Goal: Find specific page/section: Find specific page/section

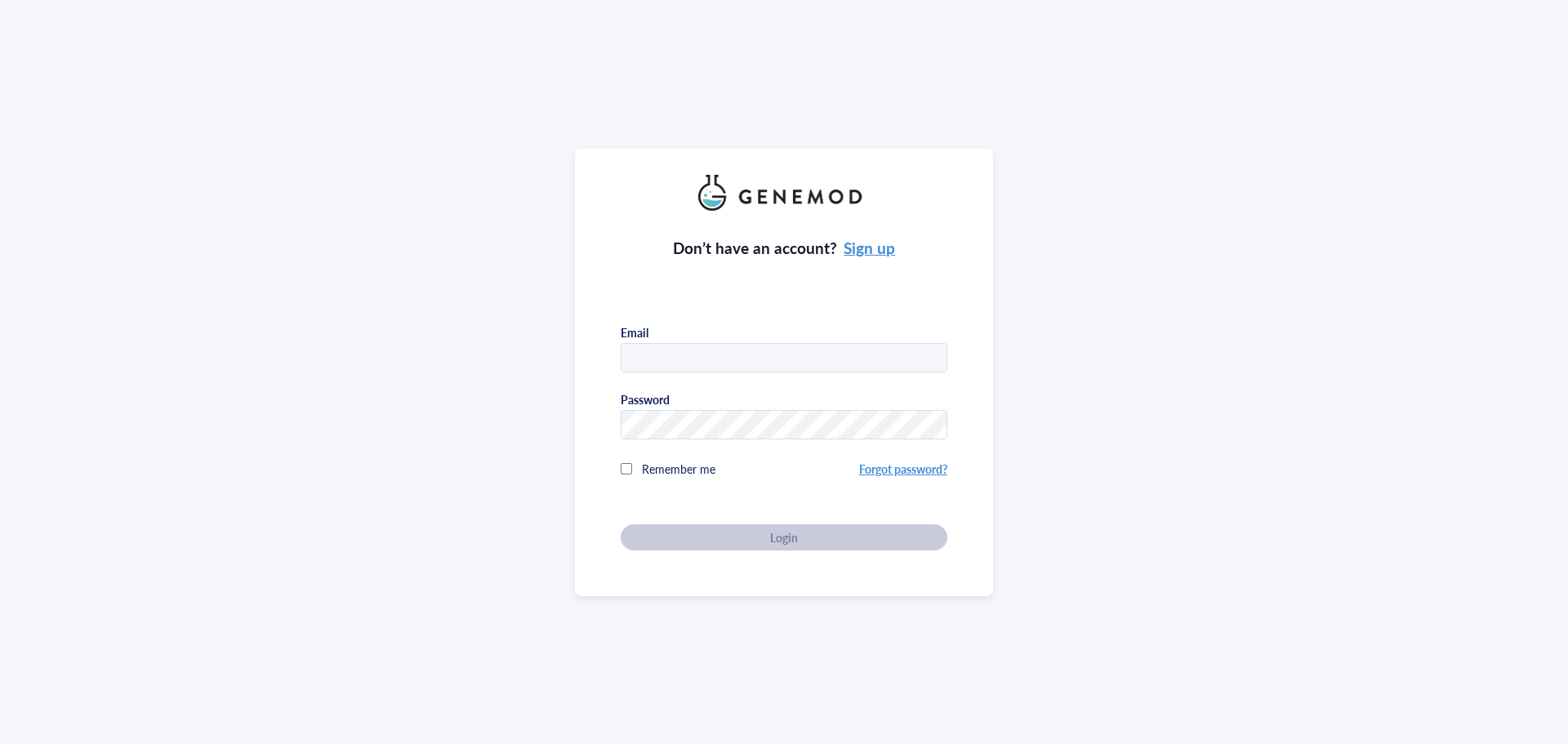
type input "[PERSON_NAME][EMAIL_ADDRESS][DOMAIN_NAME]"
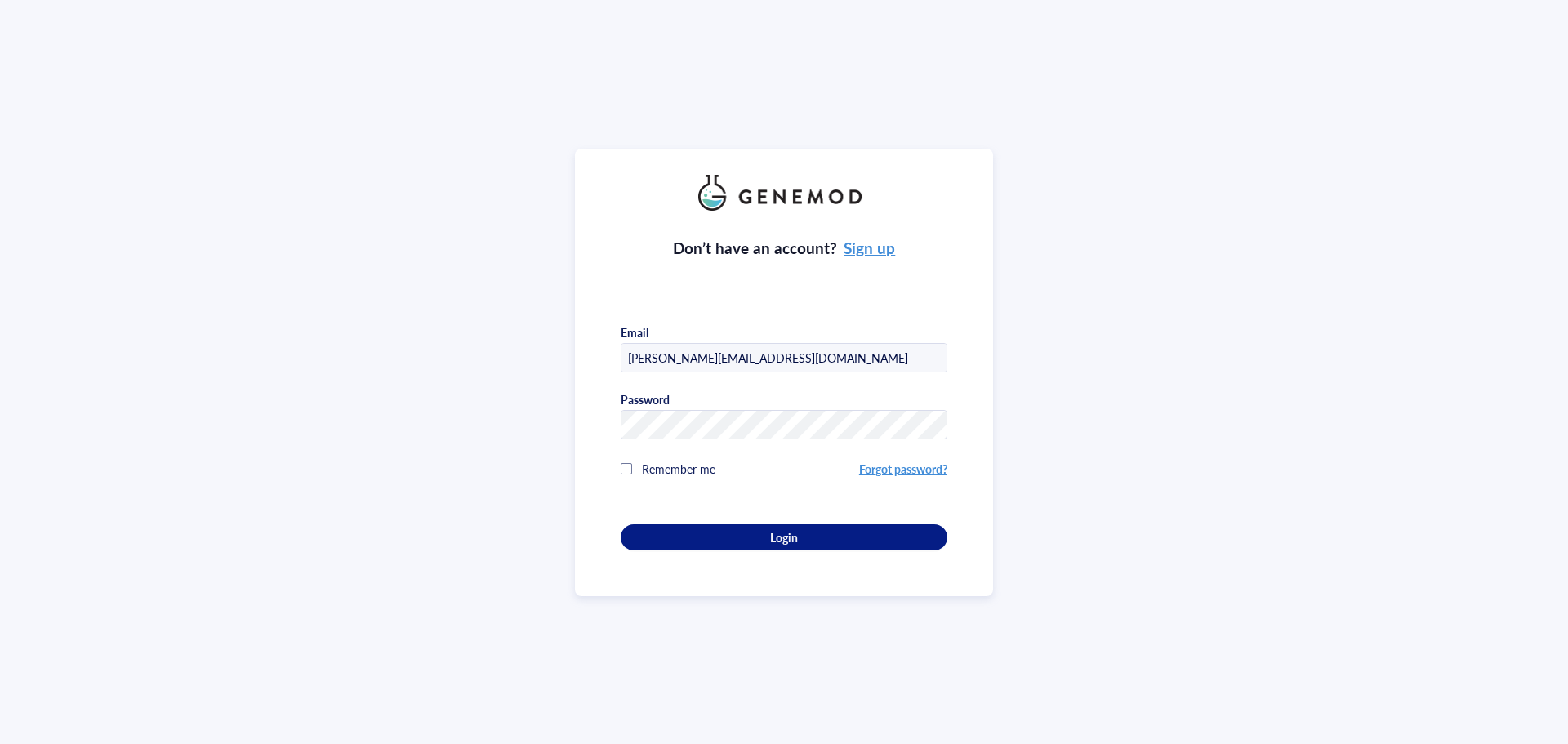
click at [731, 529] on div "Don’t have an account? Sign up Email [PERSON_NAME][EMAIL_ADDRESS][DOMAIN_NAME] …" at bounding box center [784, 380] width 327 height 340
click at [734, 530] on div "Login" at bounding box center [784, 537] width 274 height 15
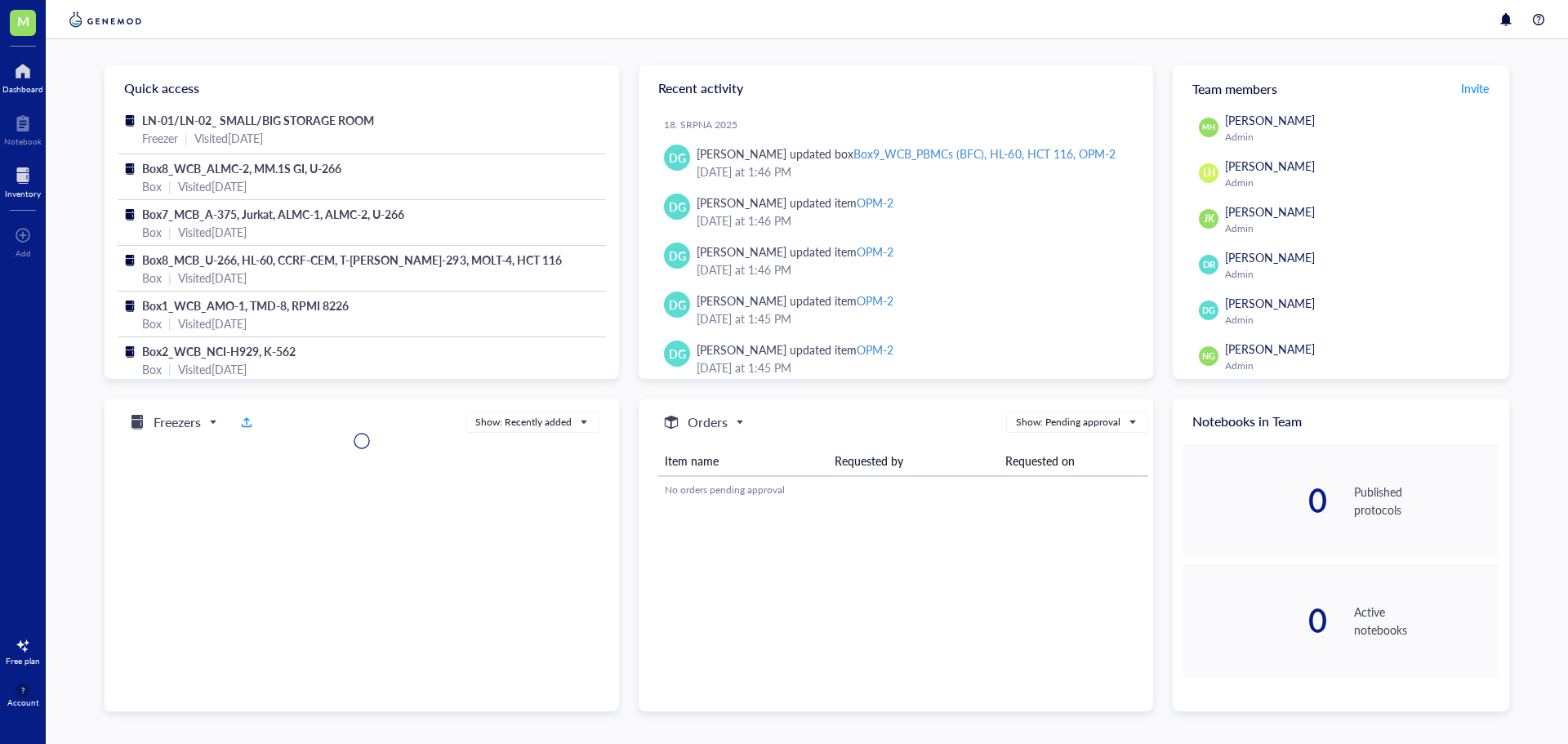
click at [21, 183] on div at bounding box center [23, 176] width 36 height 26
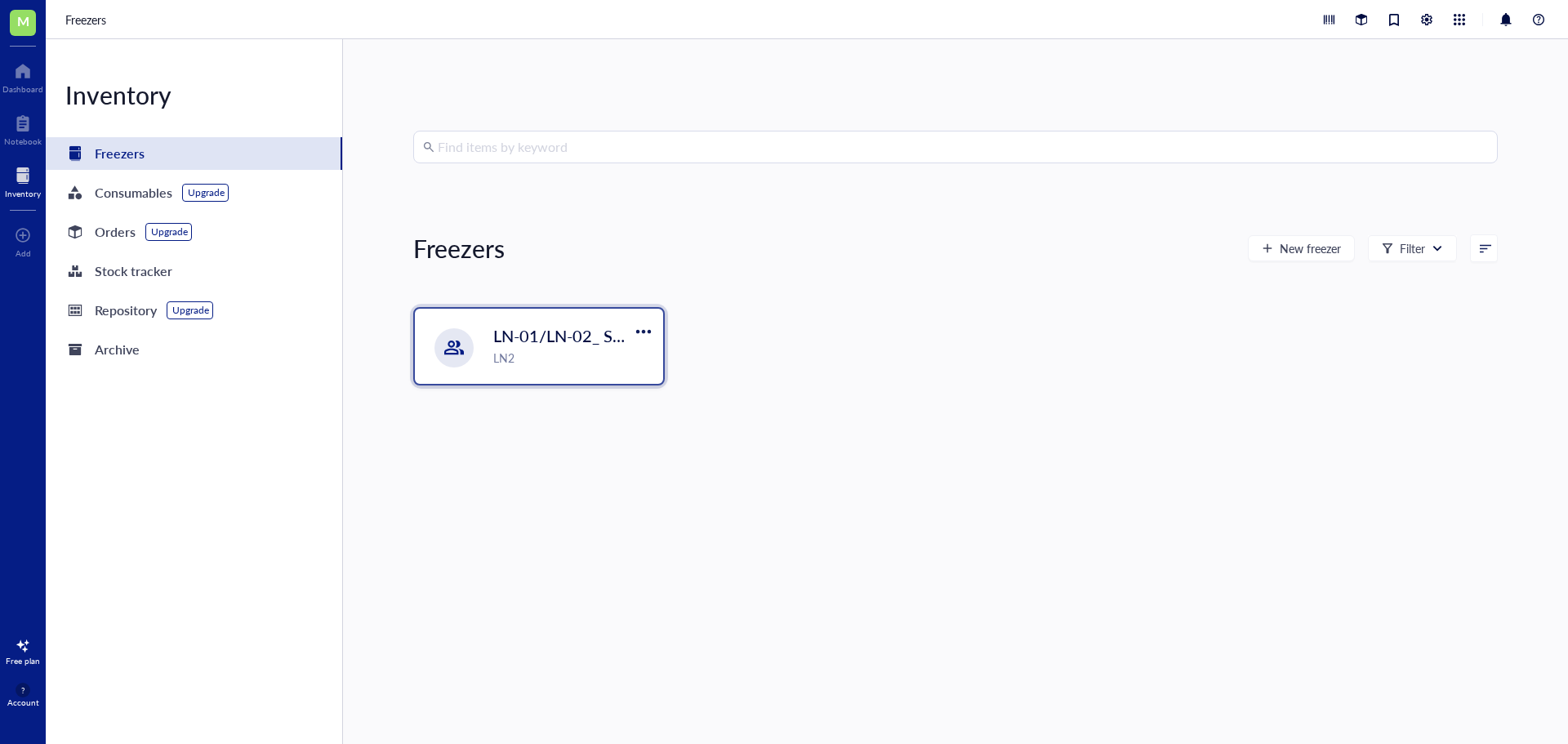
click at [529, 356] on div "LN2" at bounding box center [574, 358] width 160 height 18
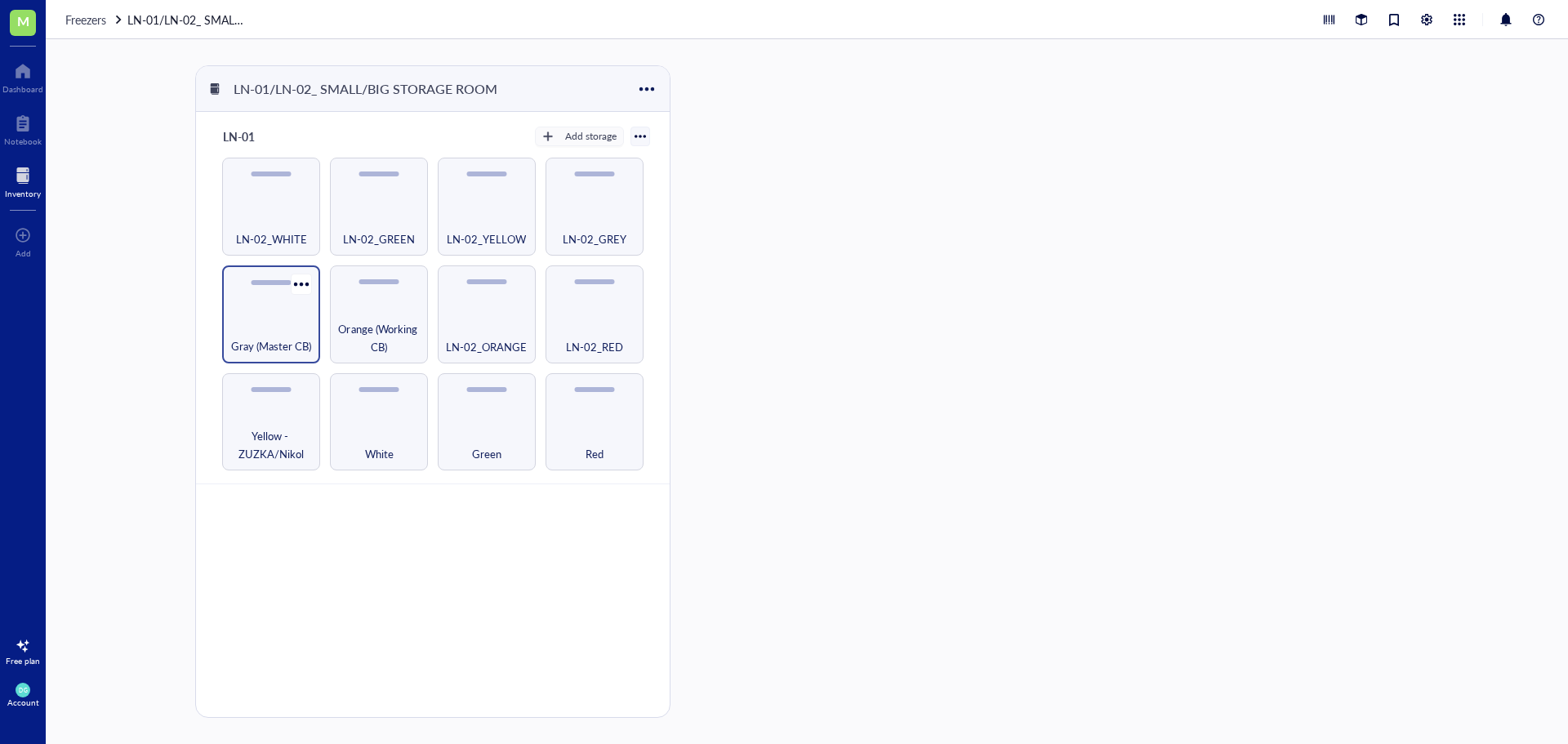
click at [271, 311] on div "Gray (Master CB)" at bounding box center [271, 314] width 98 height 98
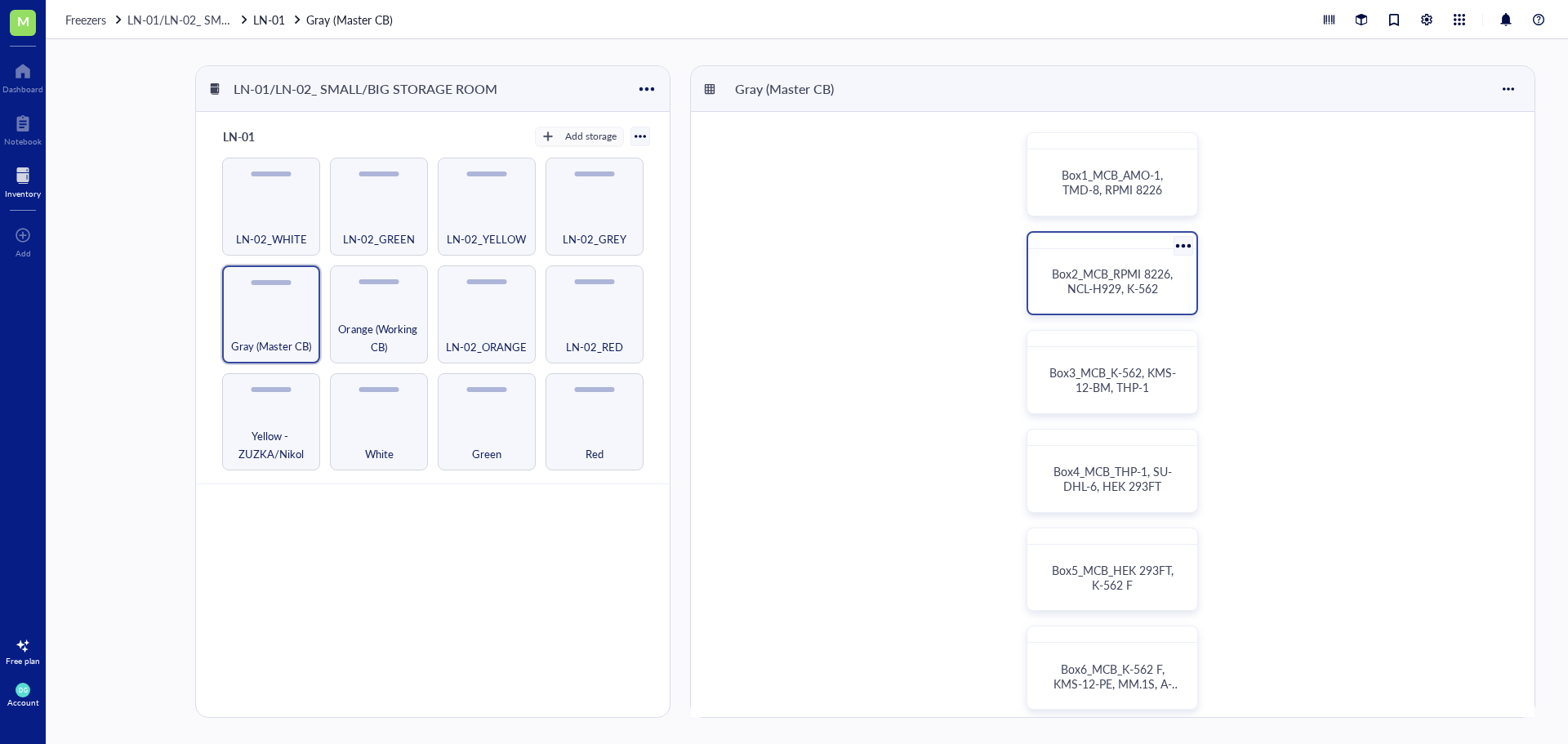
click at [1115, 286] on span "Box2_MCB_RPMI 8226, NCL-H929, K-562" at bounding box center [1114, 280] width 124 height 31
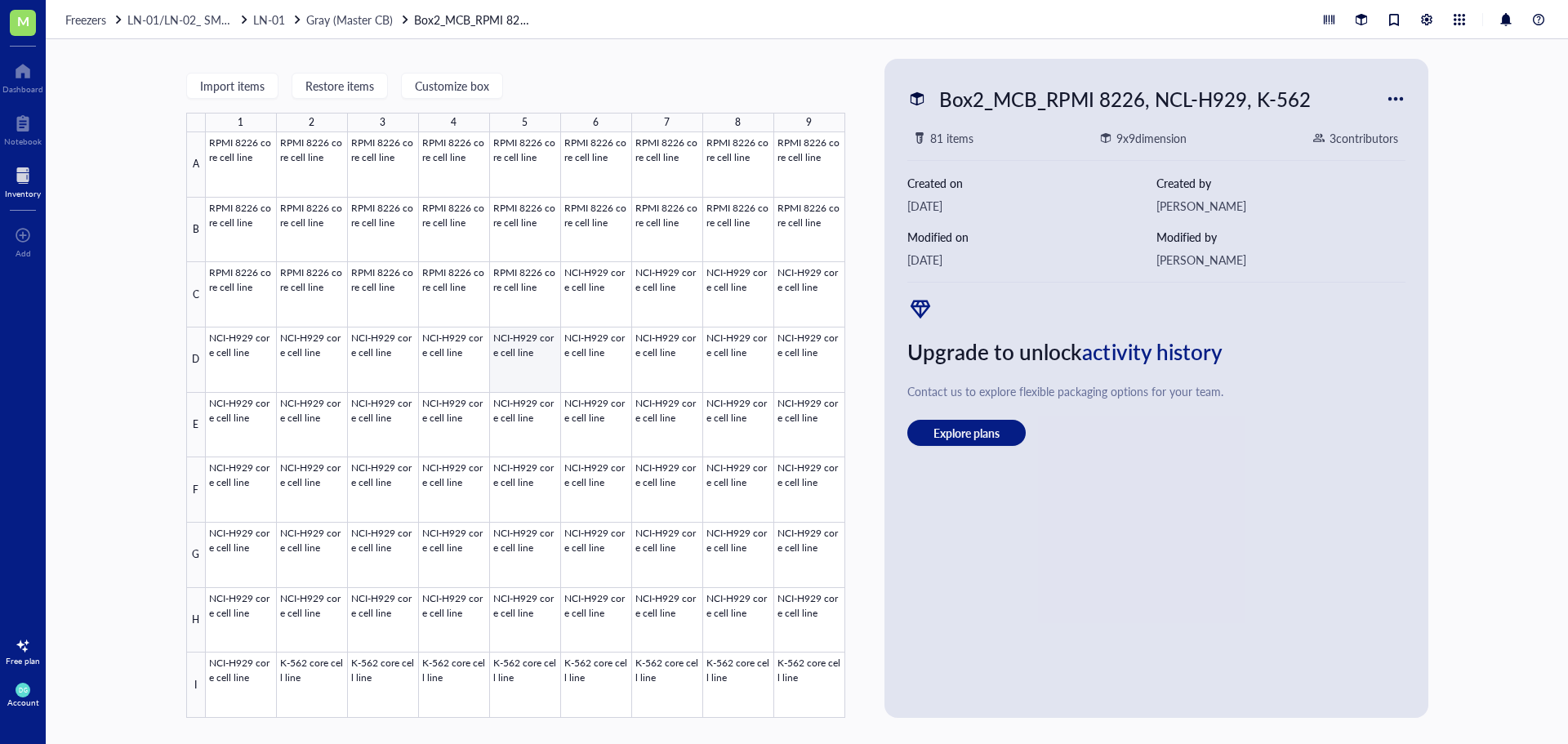
click at [524, 358] on div at bounding box center [525, 425] width 639 height 586
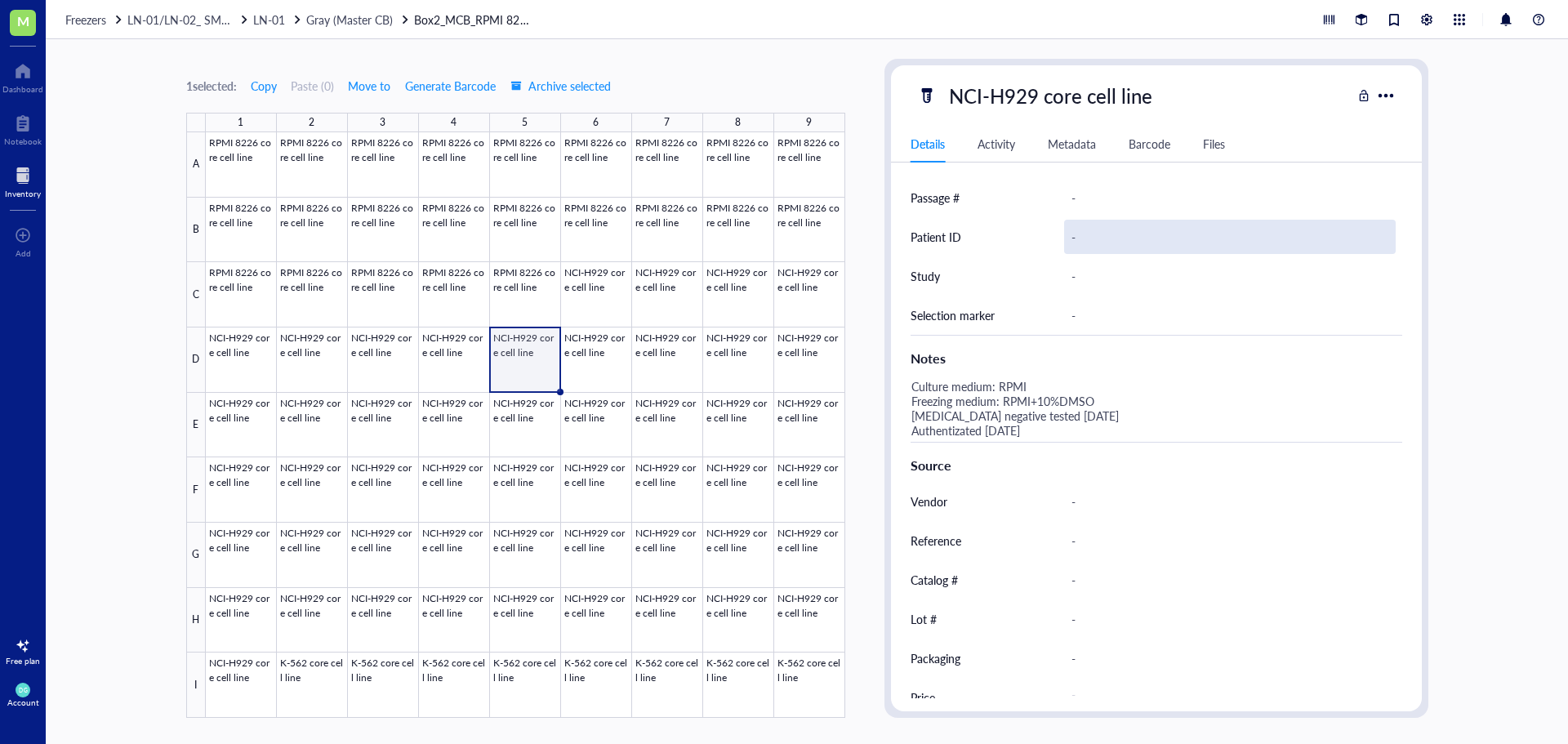
scroll to position [488, 0]
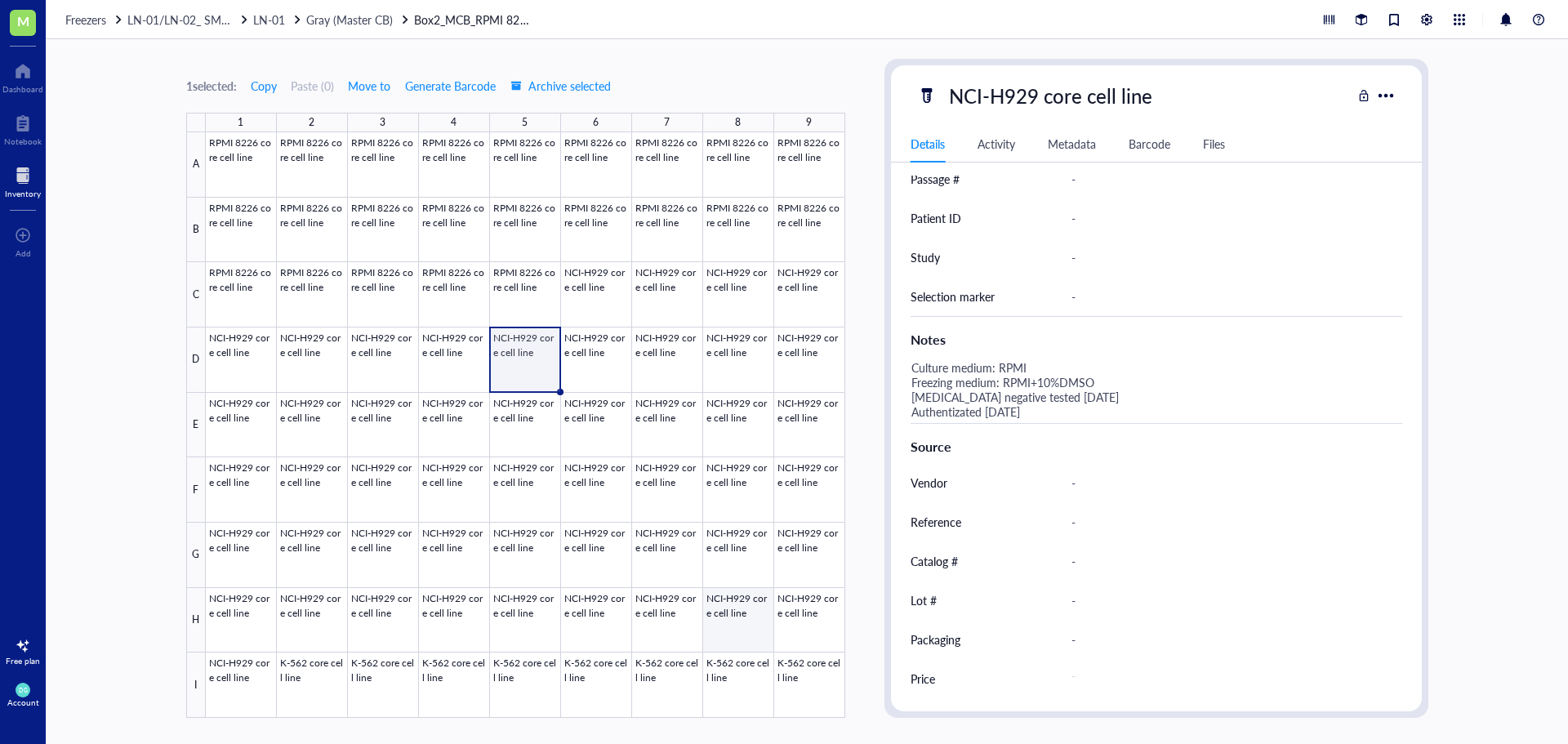
click at [750, 627] on div at bounding box center [525, 425] width 639 height 586
